Goal: Find specific page/section: Find specific page/section

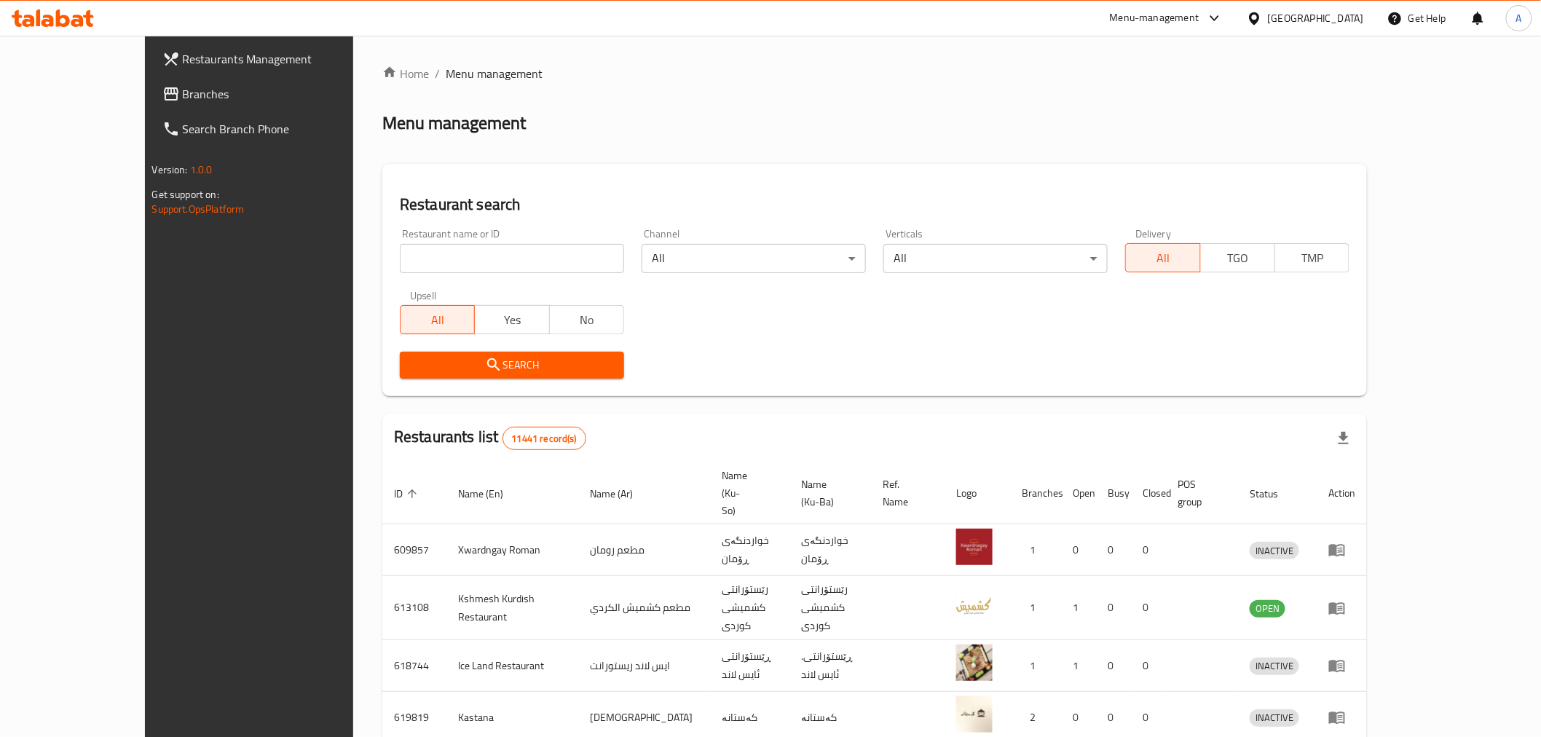
click at [447, 277] on div "Restaurant name or ID Restaurant name or ID" at bounding box center [512, 251] width 242 height 62
click at [446, 264] on input "search" at bounding box center [512, 258] width 224 height 29
paste input "766384"
click at [446, 264] on input "766384" at bounding box center [512, 258] width 224 height 29
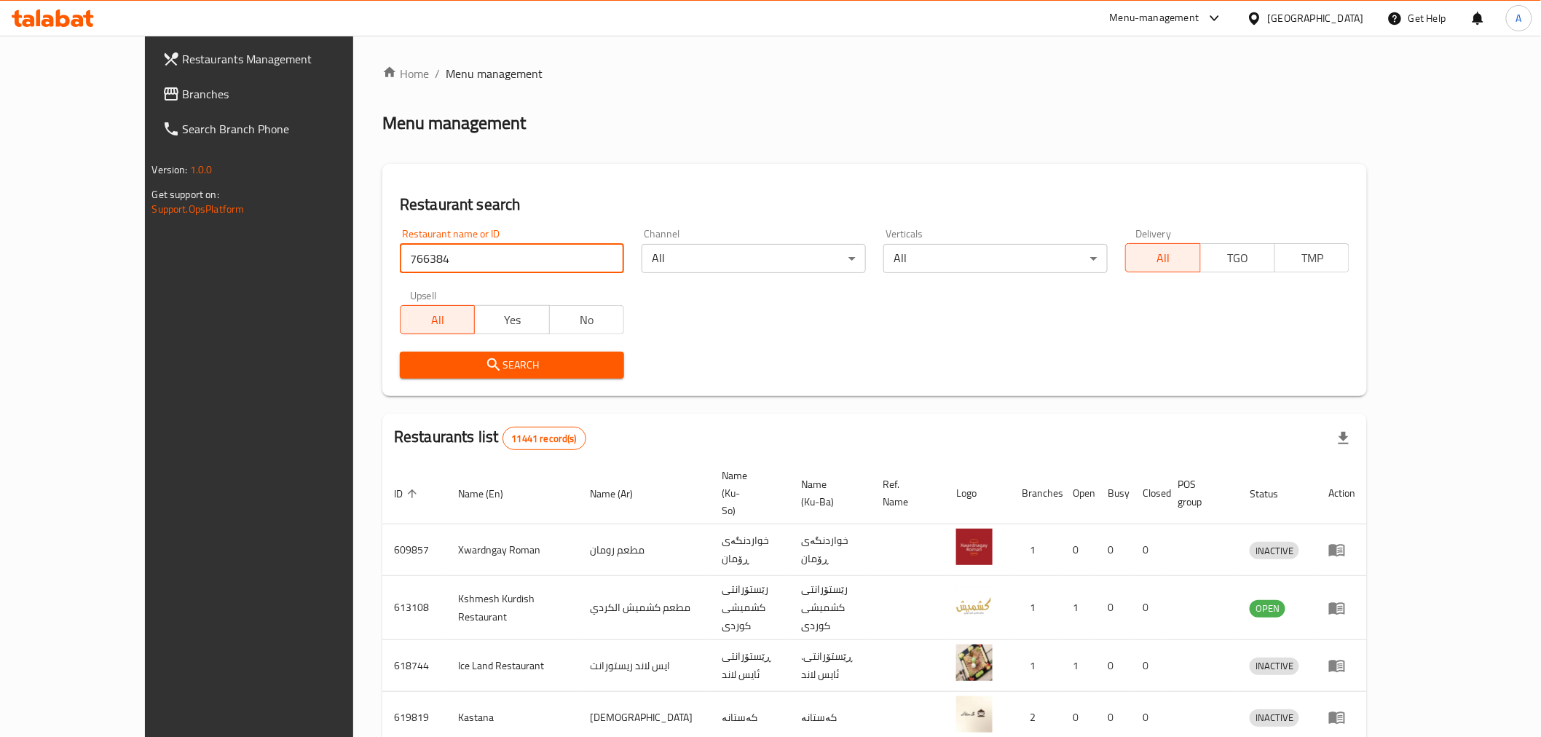
click at [446, 264] on input "766384" at bounding box center [512, 258] width 224 height 29
type input "Ask Cafe"
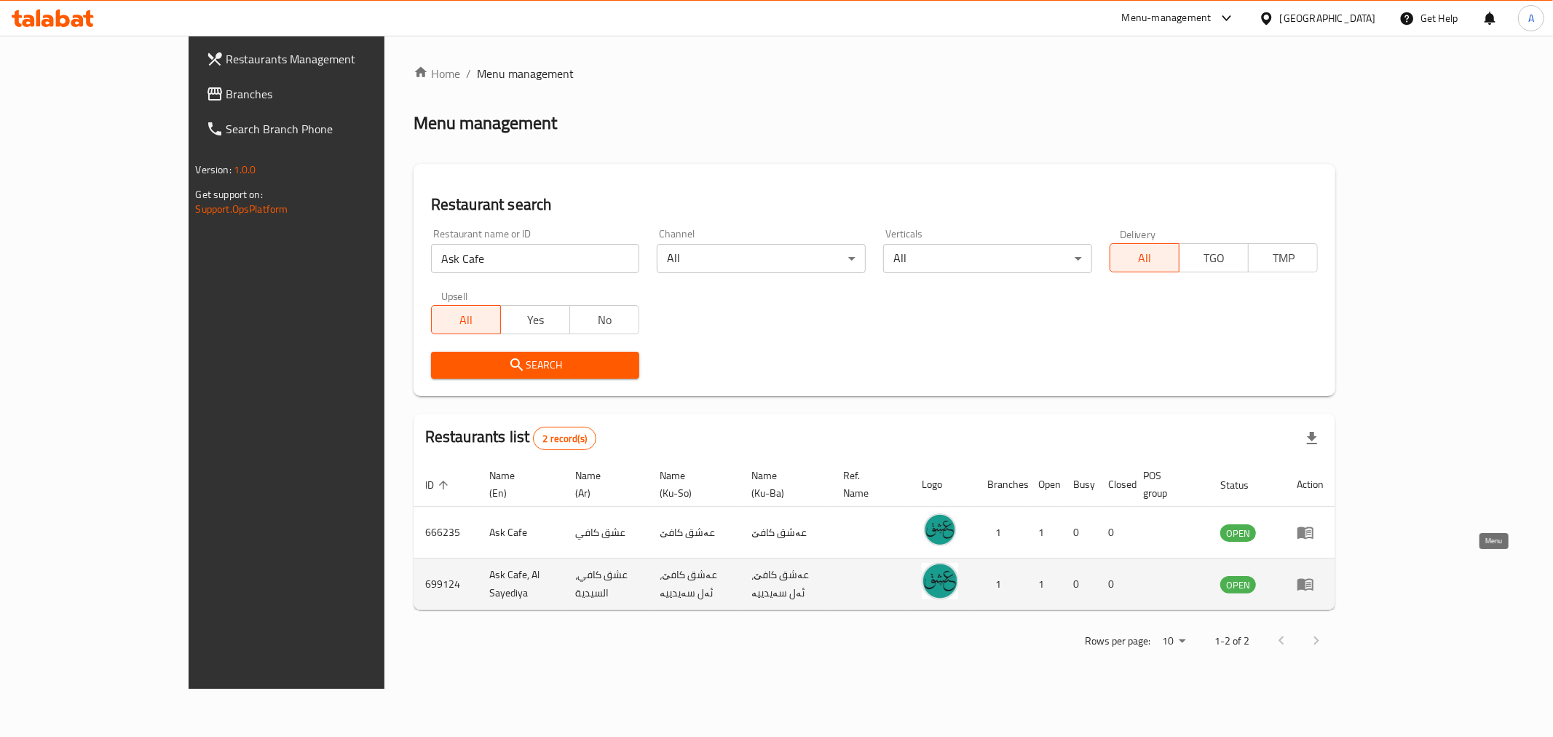
click at [1324, 575] on link "enhanced table" at bounding box center [1310, 583] width 27 height 17
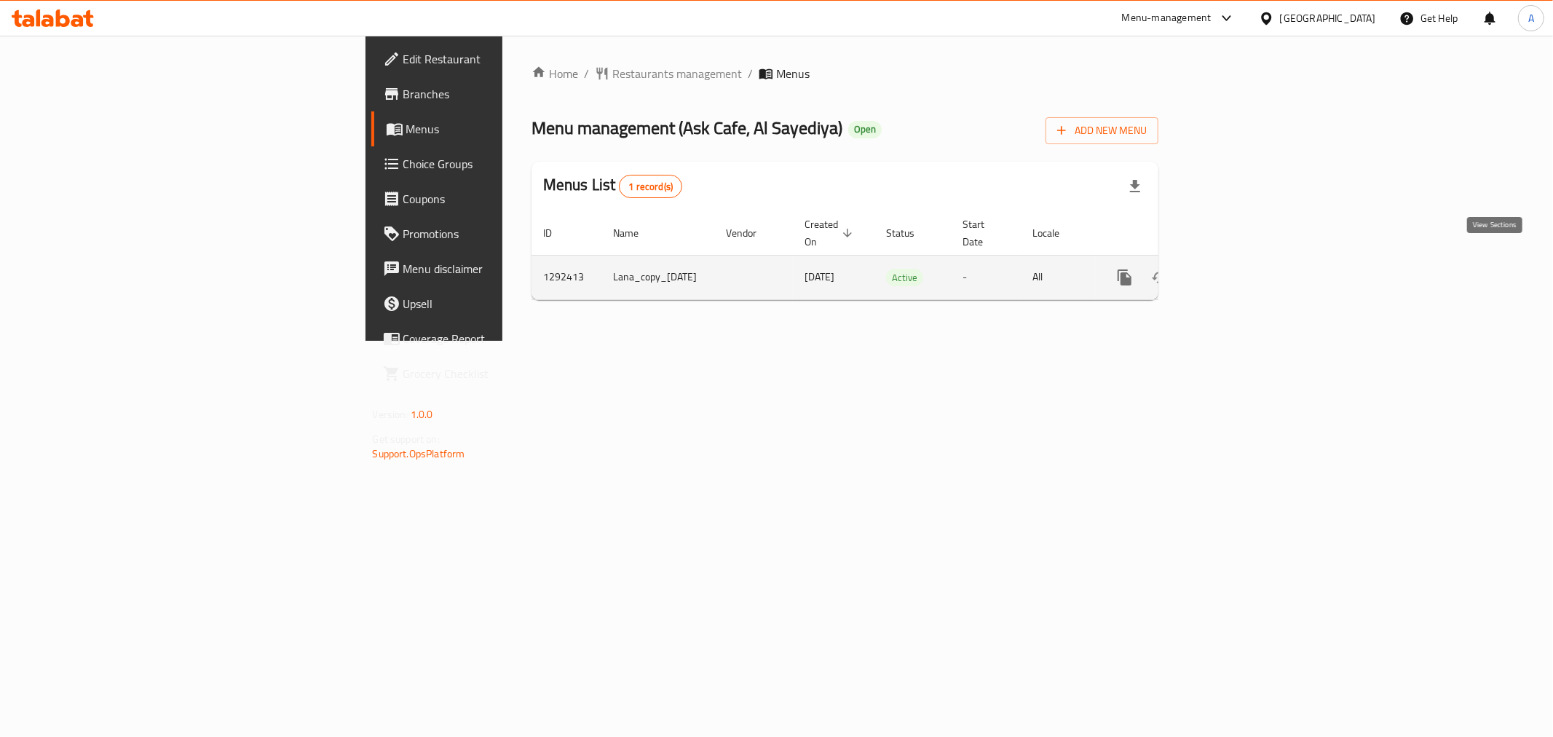
click at [1239, 269] on icon "enhanced table" at bounding box center [1229, 277] width 17 height 17
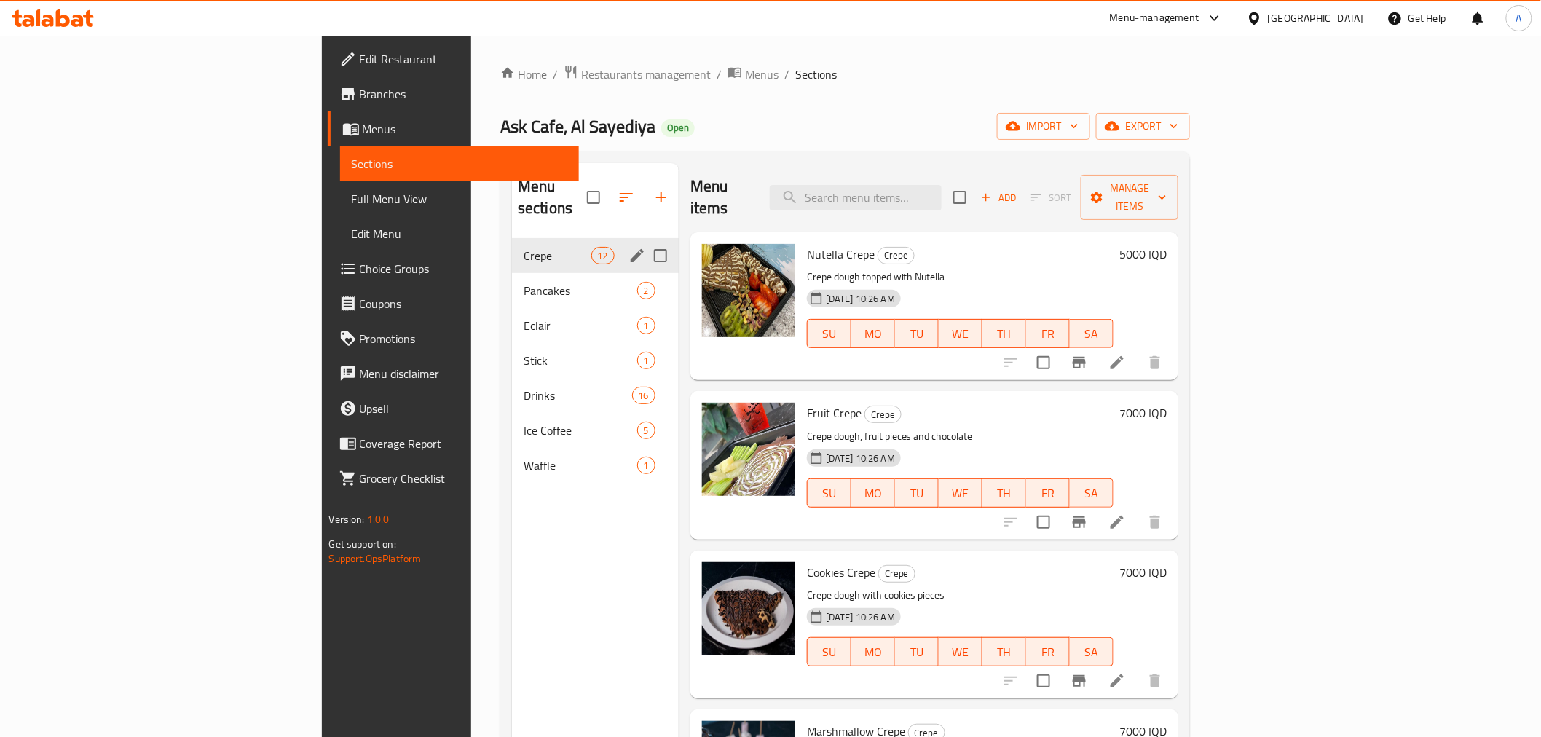
click at [512, 246] on div "Crepe 12" at bounding box center [595, 255] width 167 height 35
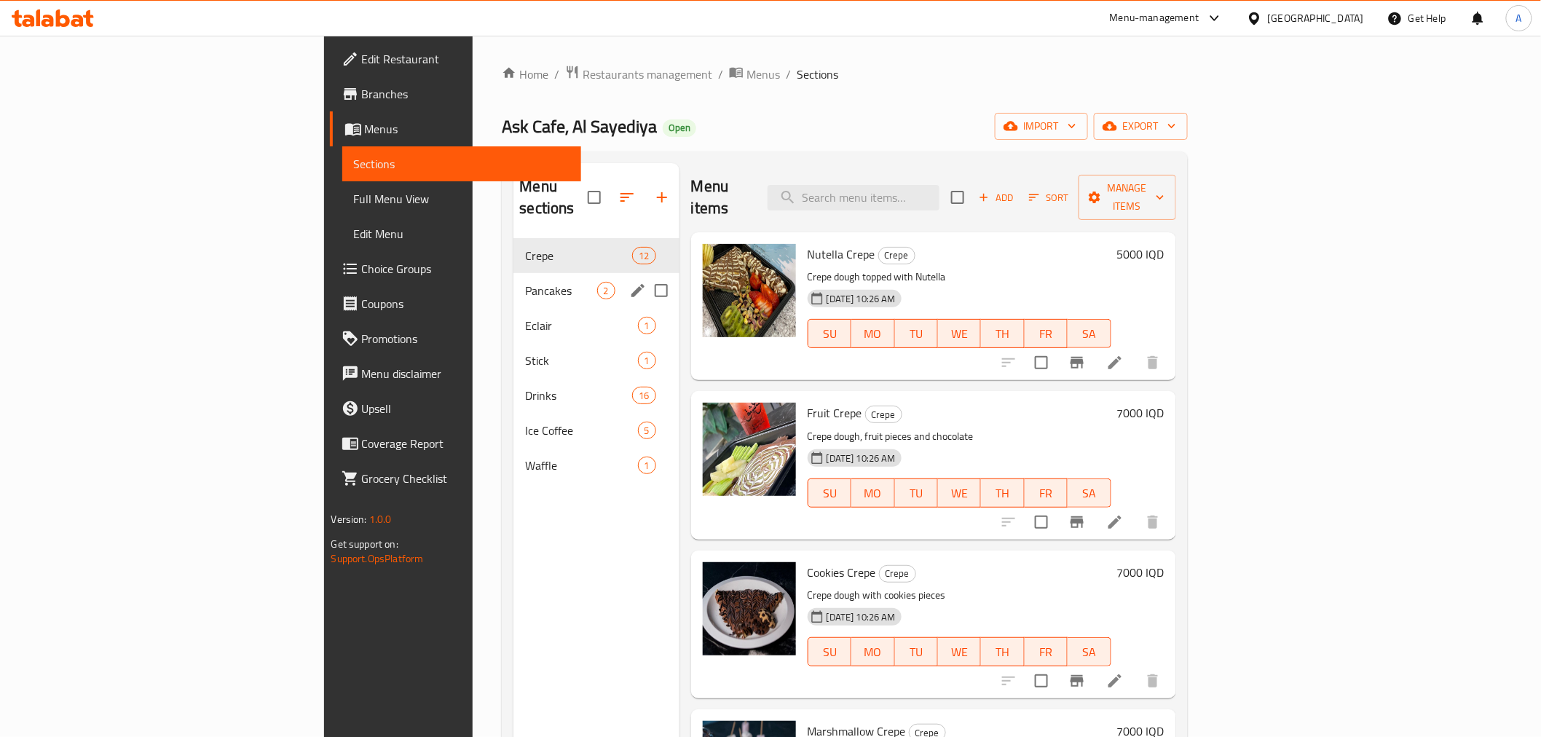
click at [513, 308] on div "Eclair 1" at bounding box center [595, 325] width 165 height 35
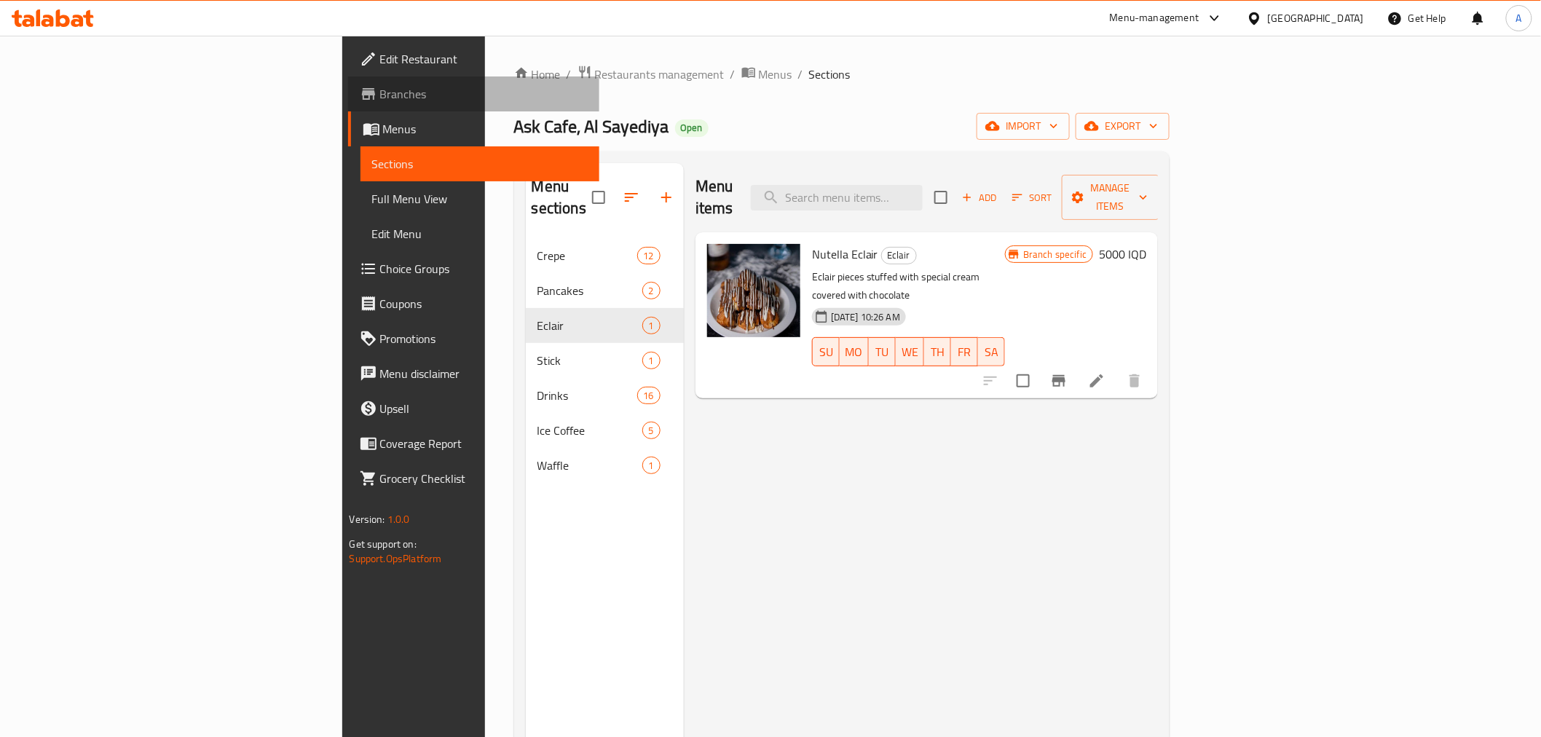
click at [380, 92] on span "Branches" at bounding box center [484, 93] width 208 height 17
